Goal: Information Seeking & Learning: Learn about a topic

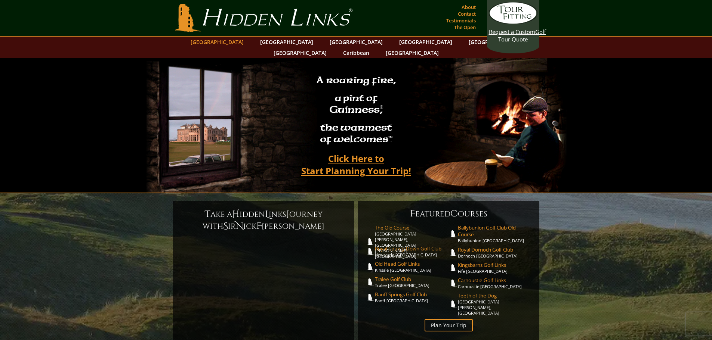
click at [238, 41] on link "[GEOGRAPHIC_DATA]" at bounding box center [217, 42] width 61 height 11
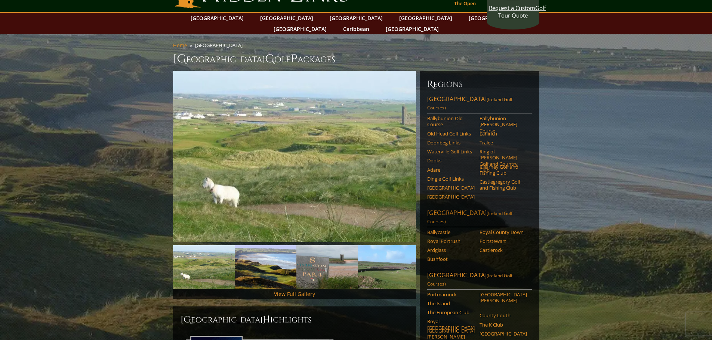
scroll to position [37, 0]
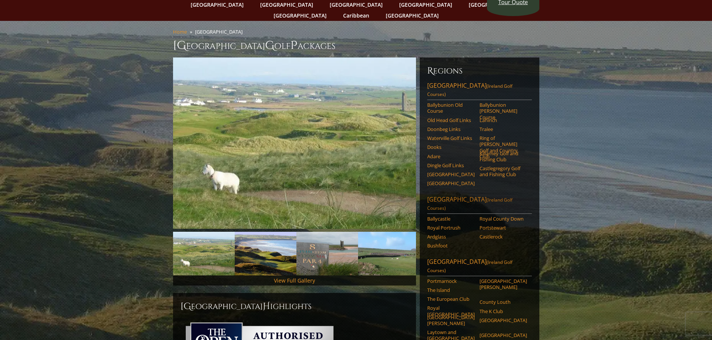
click at [458, 195] on link "Northern Ireland (Ireland Golf Courses)" at bounding box center [479, 204] width 105 height 19
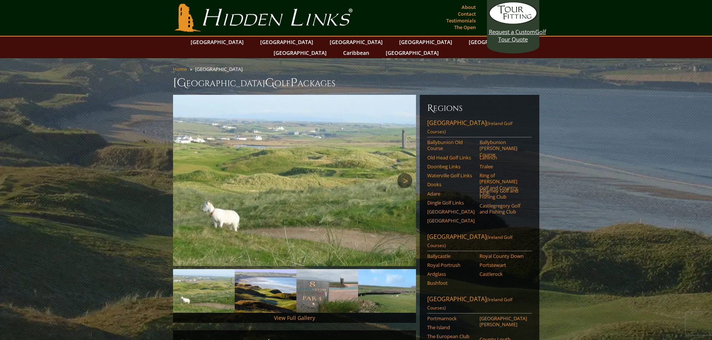
click at [412, 174] on link "Next" at bounding box center [404, 180] width 15 height 15
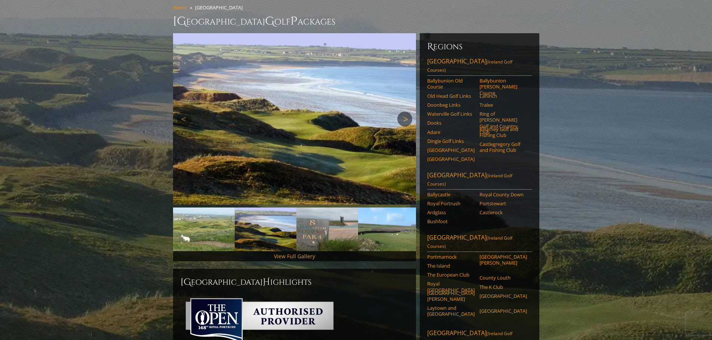
scroll to position [75, 0]
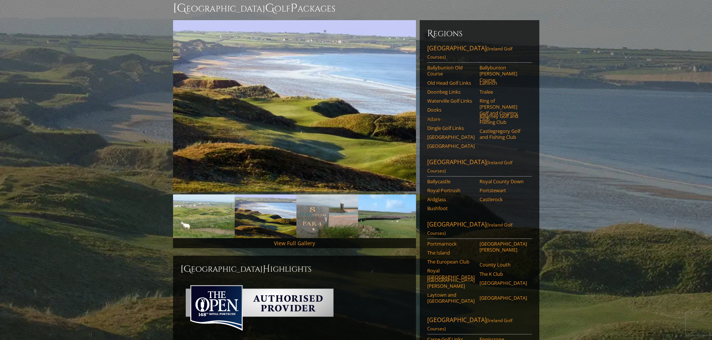
click at [434, 116] on link "Adare" at bounding box center [450, 119] width 47 height 6
